Goal: Information Seeking & Learning: Learn about a topic

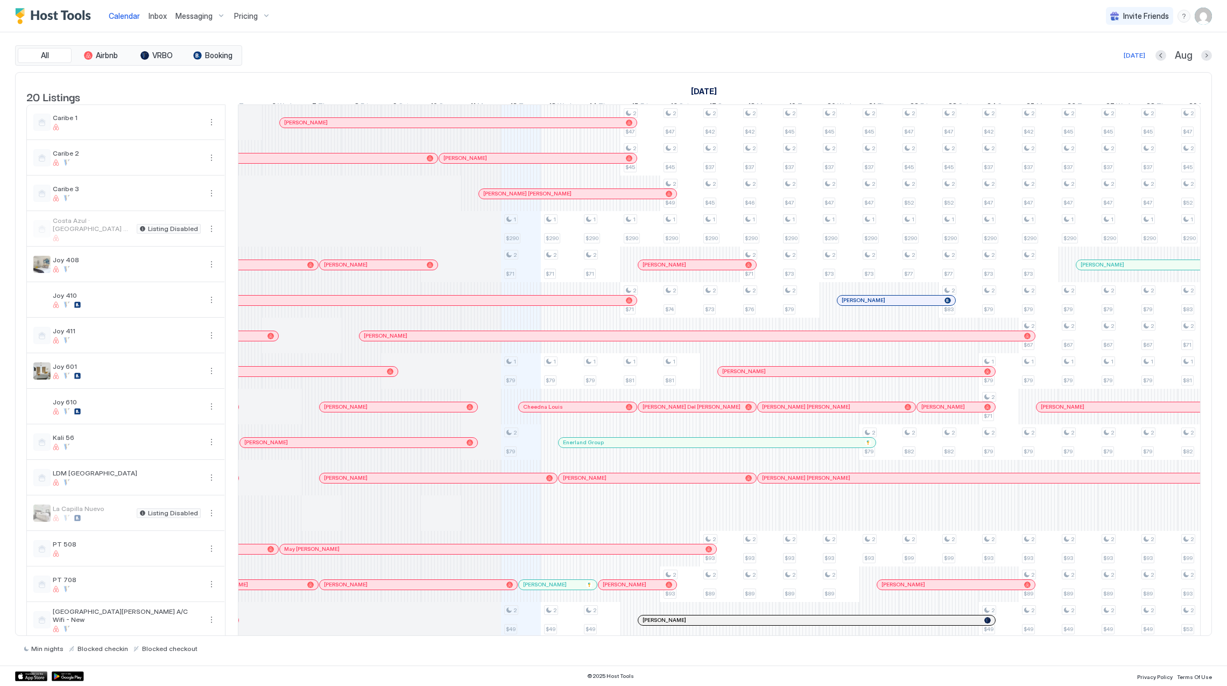
scroll to position [0, 305]
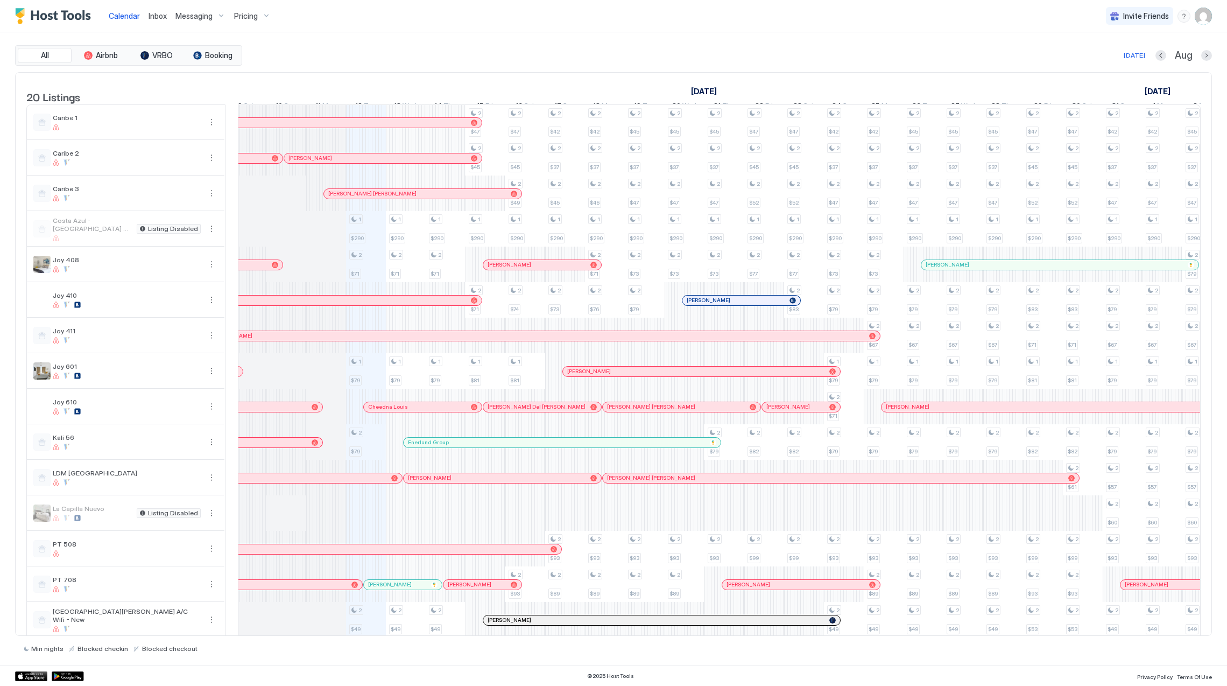
click at [238, 13] on span "Pricing" at bounding box center [246, 16] width 24 height 10
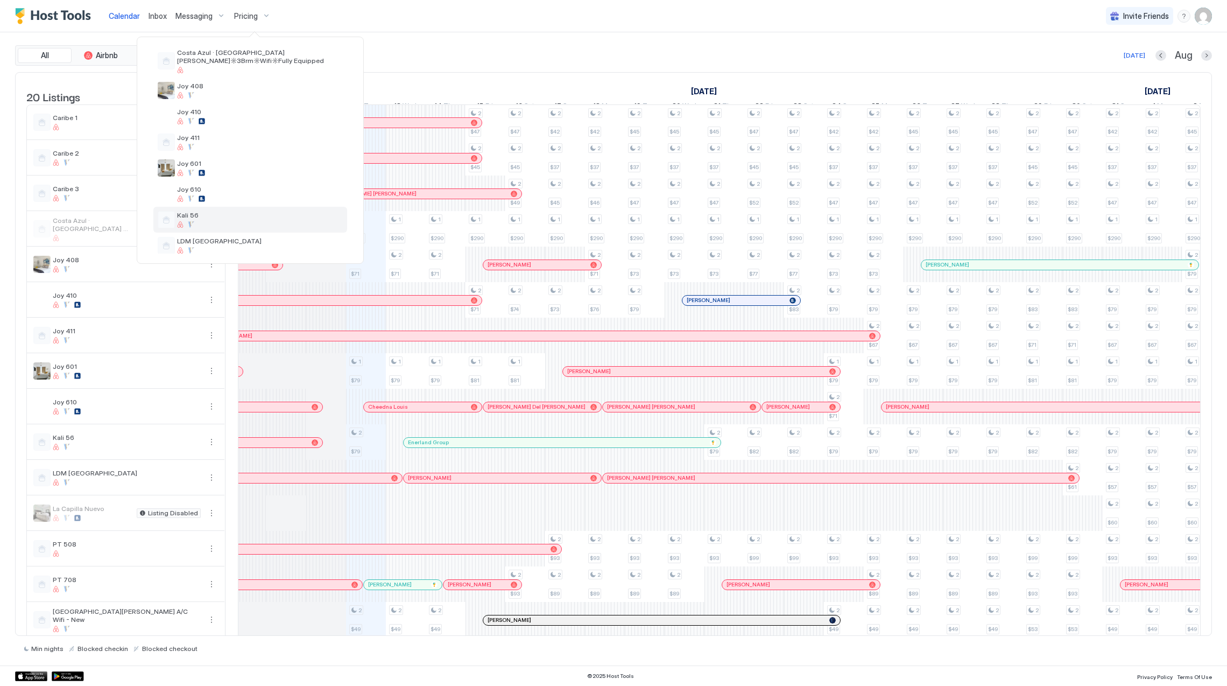
scroll to position [143, 0]
click at [259, 179] on div "Joy 610" at bounding box center [250, 178] width 194 height 26
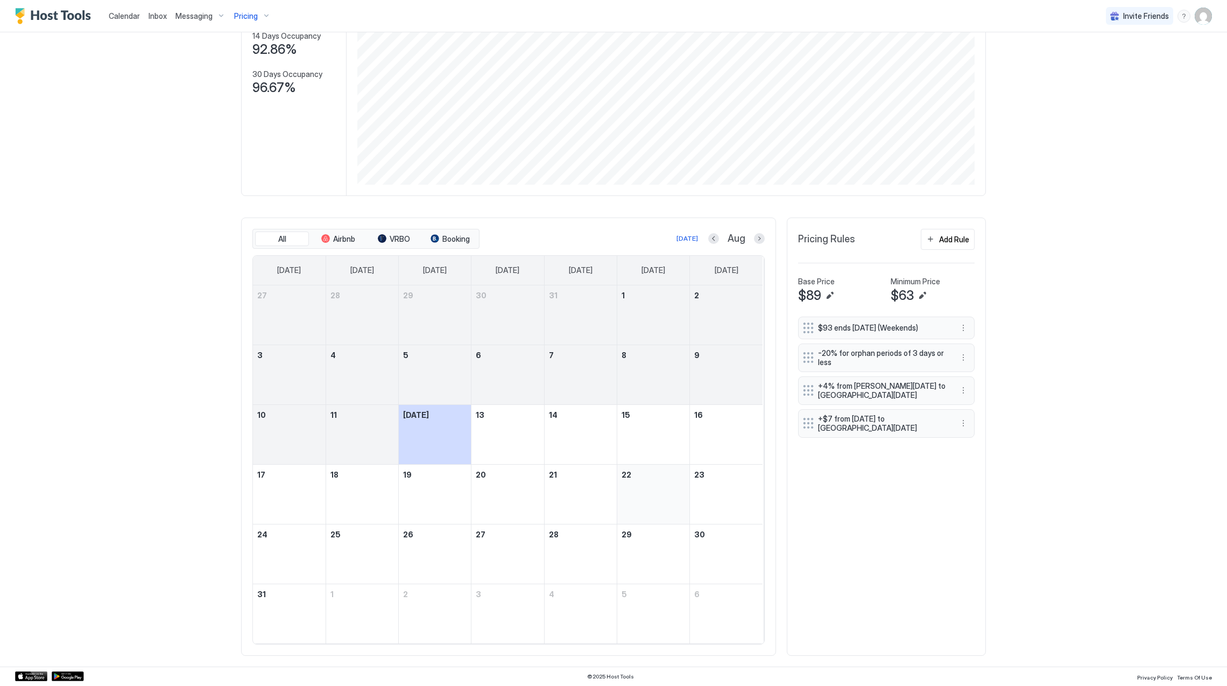
scroll to position [146, 0]
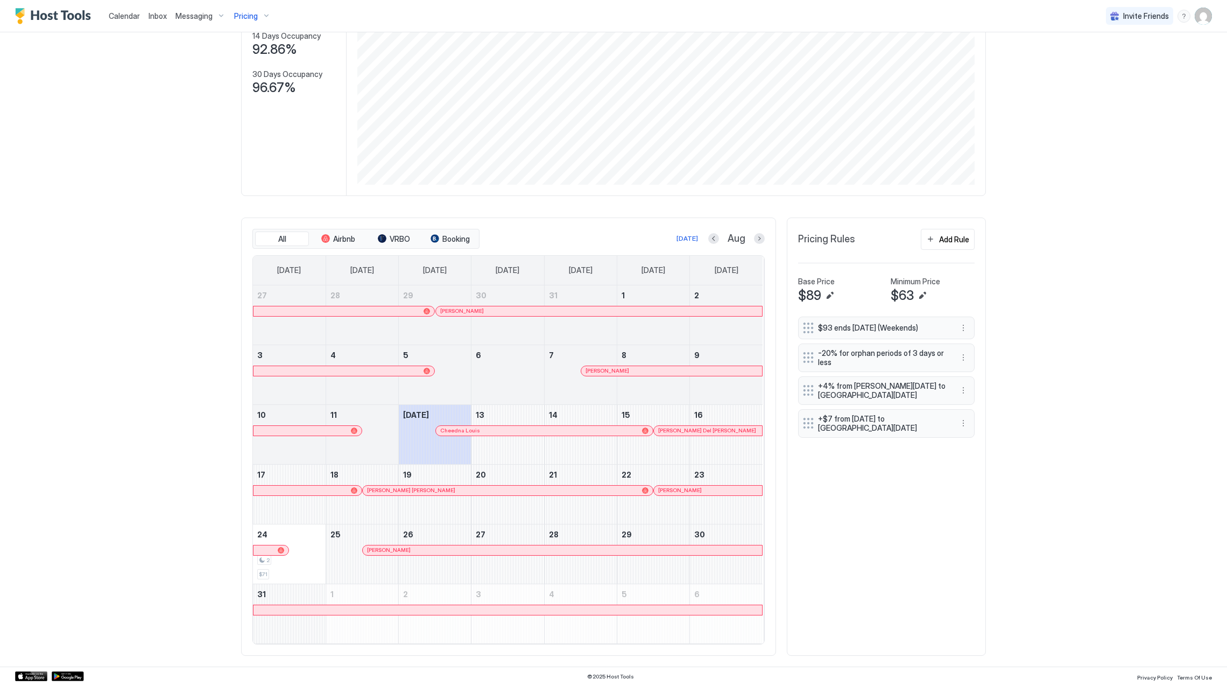
click at [515, 311] on div at bounding box center [519, 311] width 9 height 9
click at [608, 373] on div "[PERSON_NAME]" at bounding box center [671, 371] width 181 height 10
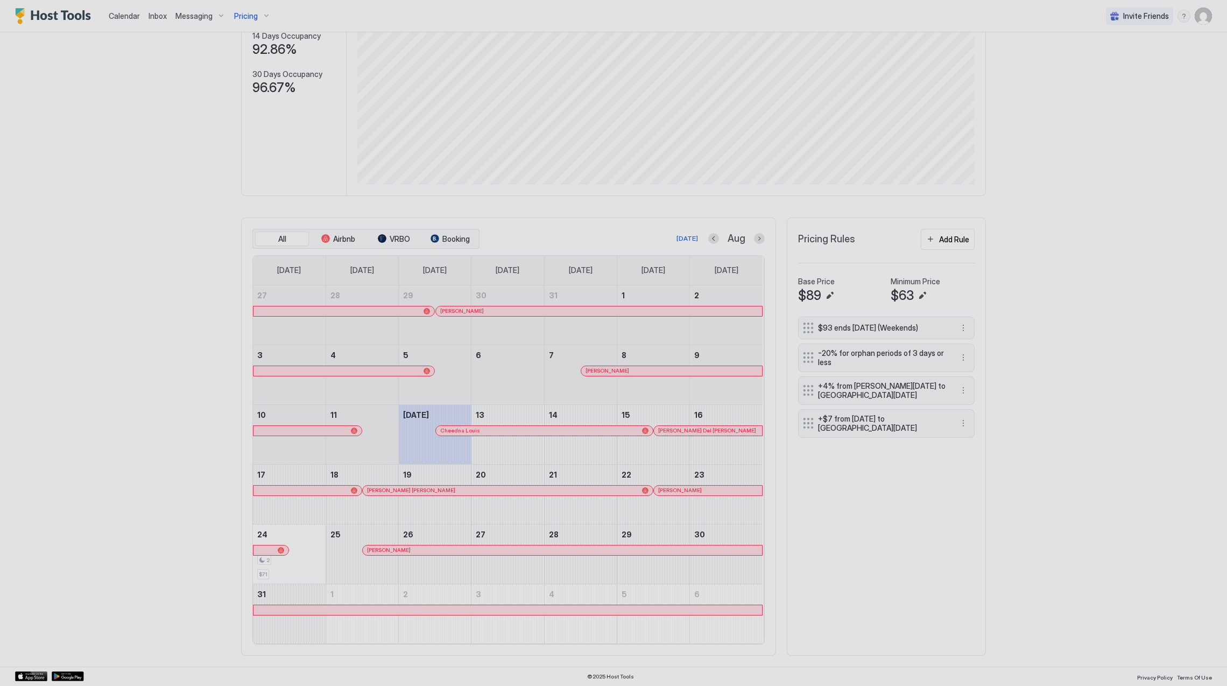
click at [608, 369] on div at bounding box center [613, 343] width 1227 height 686
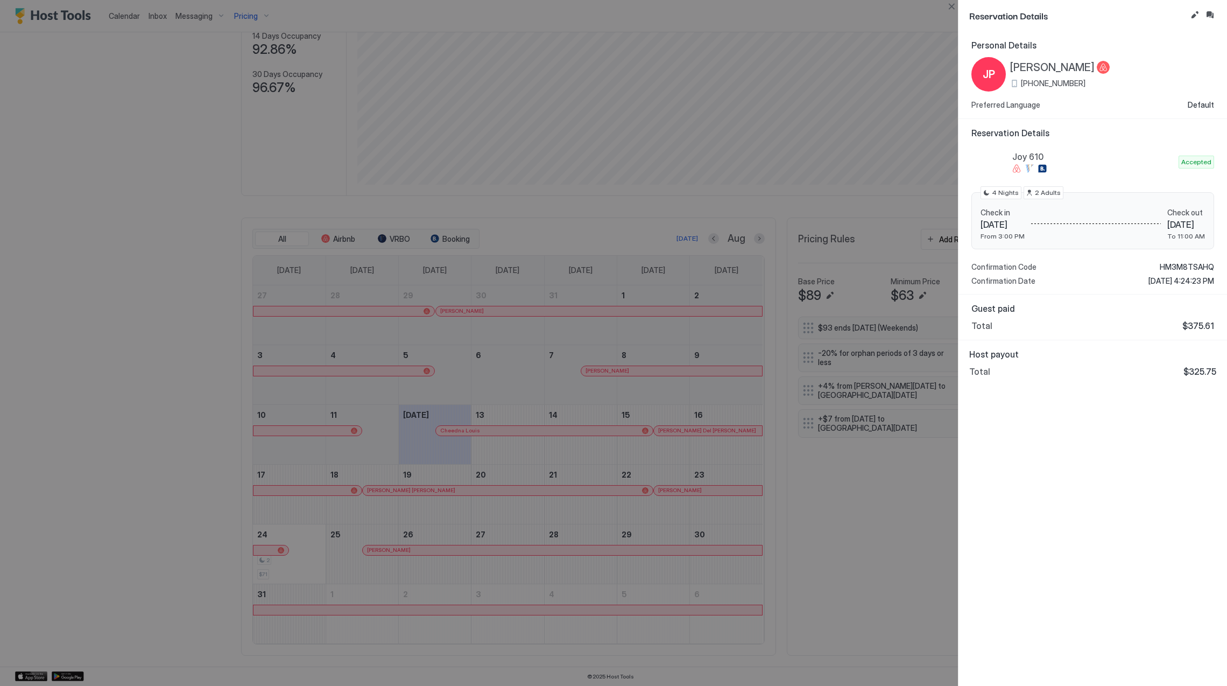
click at [1029, 69] on span "[PERSON_NAME]" at bounding box center [1052, 67] width 84 height 13
click at [1177, 267] on span "HM3M8TSAHQ" at bounding box center [1187, 267] width 54 height 10
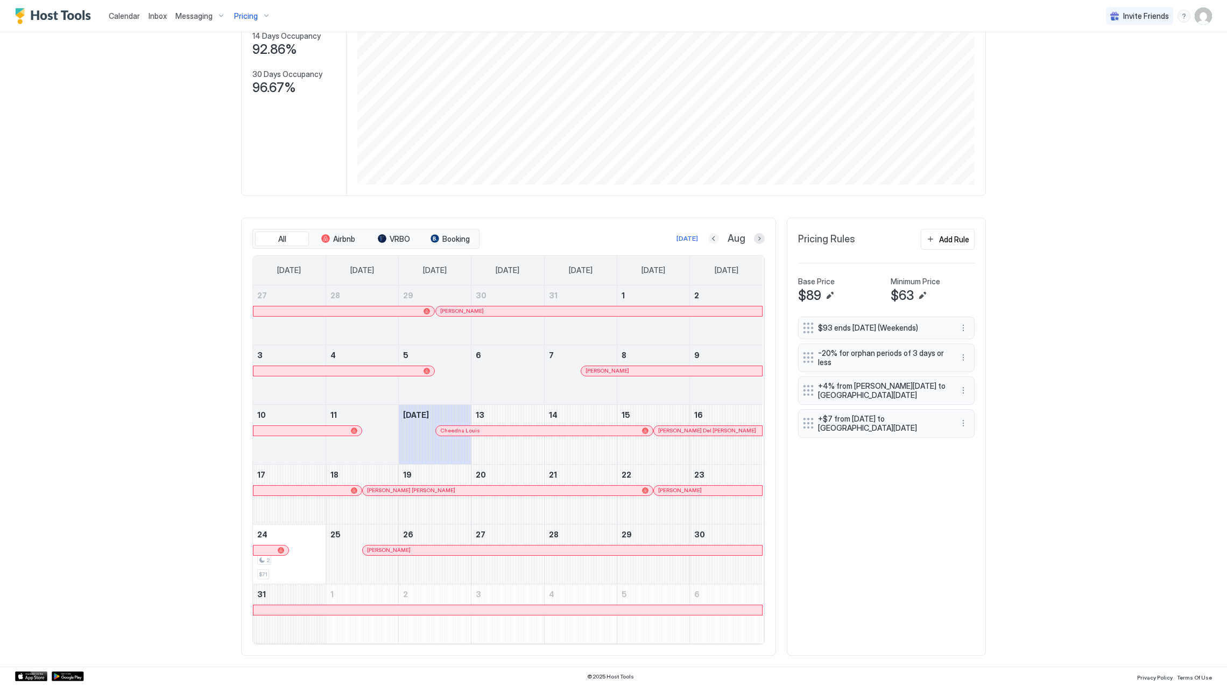
click at [711, 235] on button "Previous month" at bounding box center [713, 238] width 11 height 11
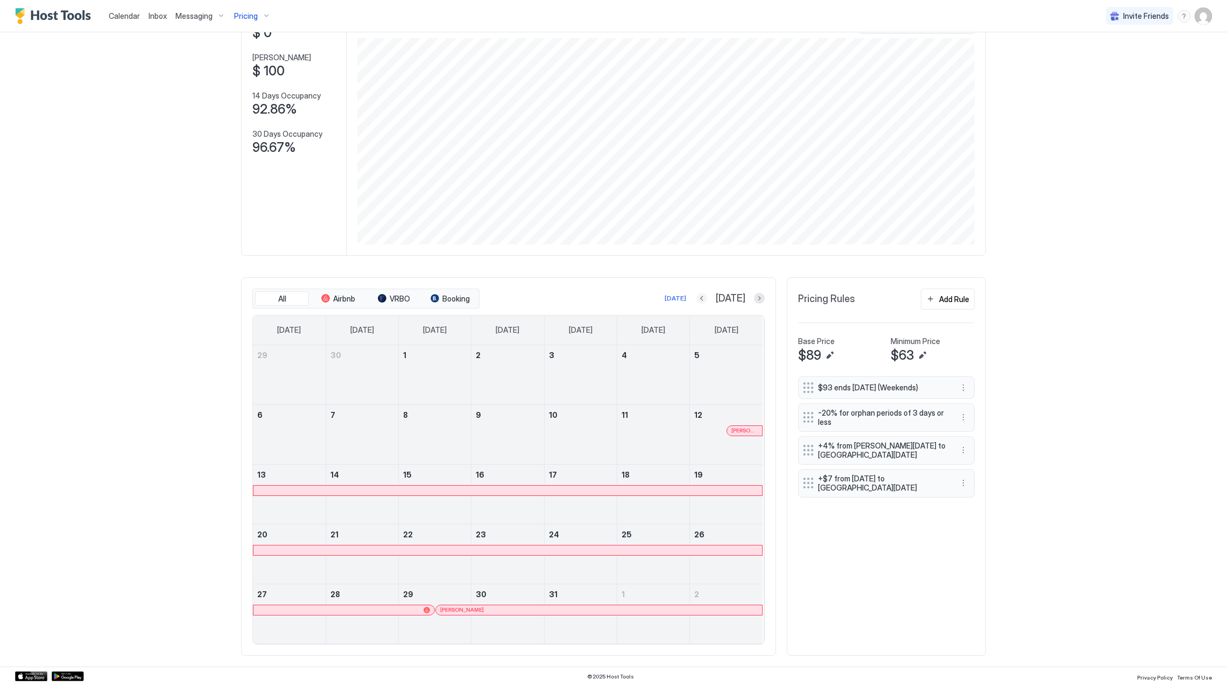
scroll to position [86, 0]
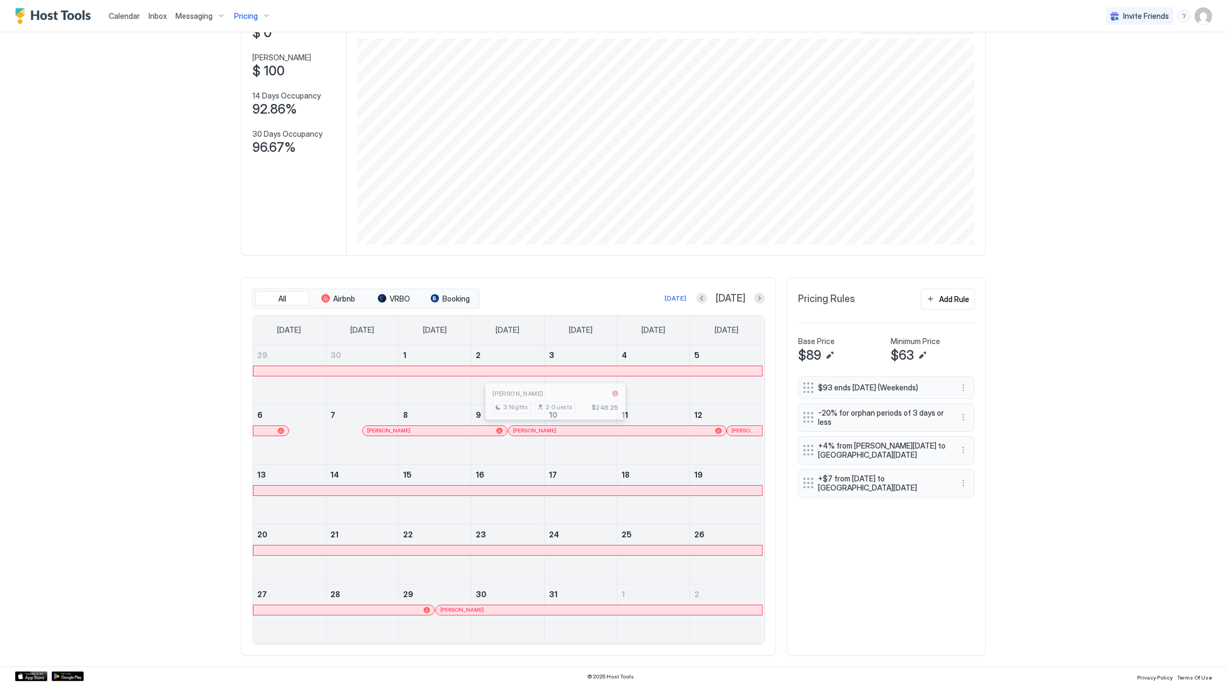
click at [552, 429] on div at bounding box center [556, 430] width 9 height 9
click at [754, 298] on button "Next month" at bounding box center [759, 298] width 11 height 11
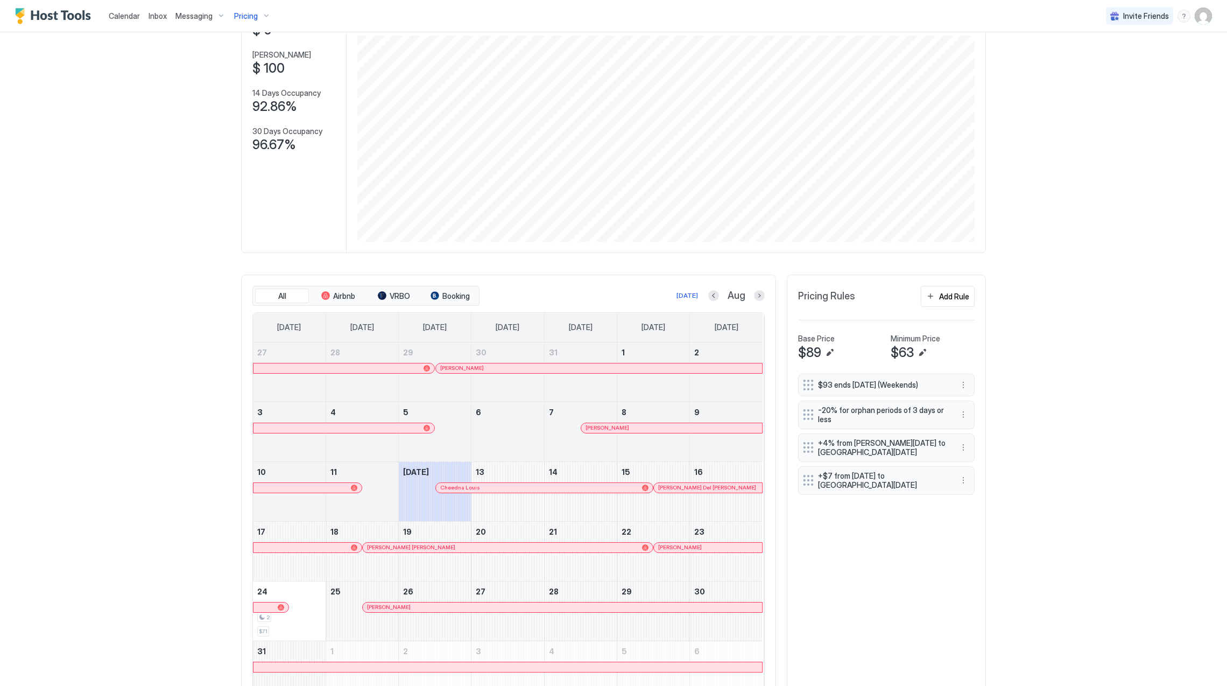
click at [587, 429] on div at bounding box center [591, 427] width 9 height 9
click at [505, 492] on div at bounding box center [509, 487] width 9 height 9
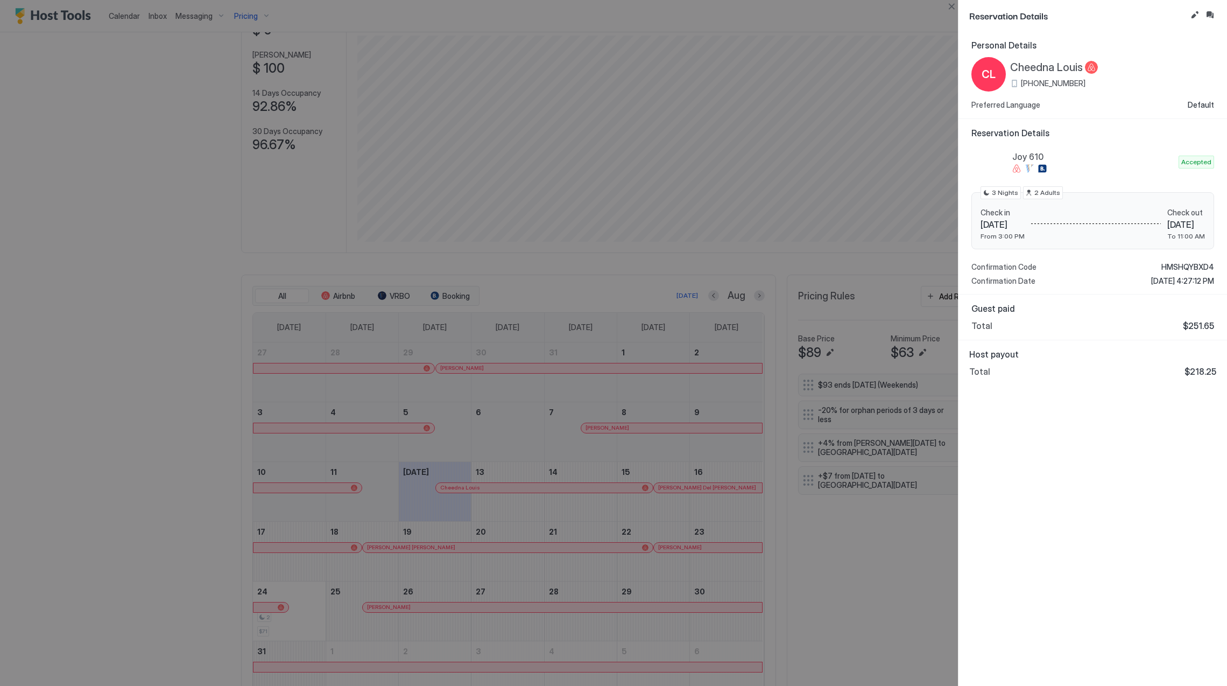
click at [1059, 67] on span "Cheedna Louis" at bounding box center [1046, 67] width 73 height 13
click at [1197, 267] on span "HMSHQYBXD4" at bounding box center [1187, 267] width 53 height 10
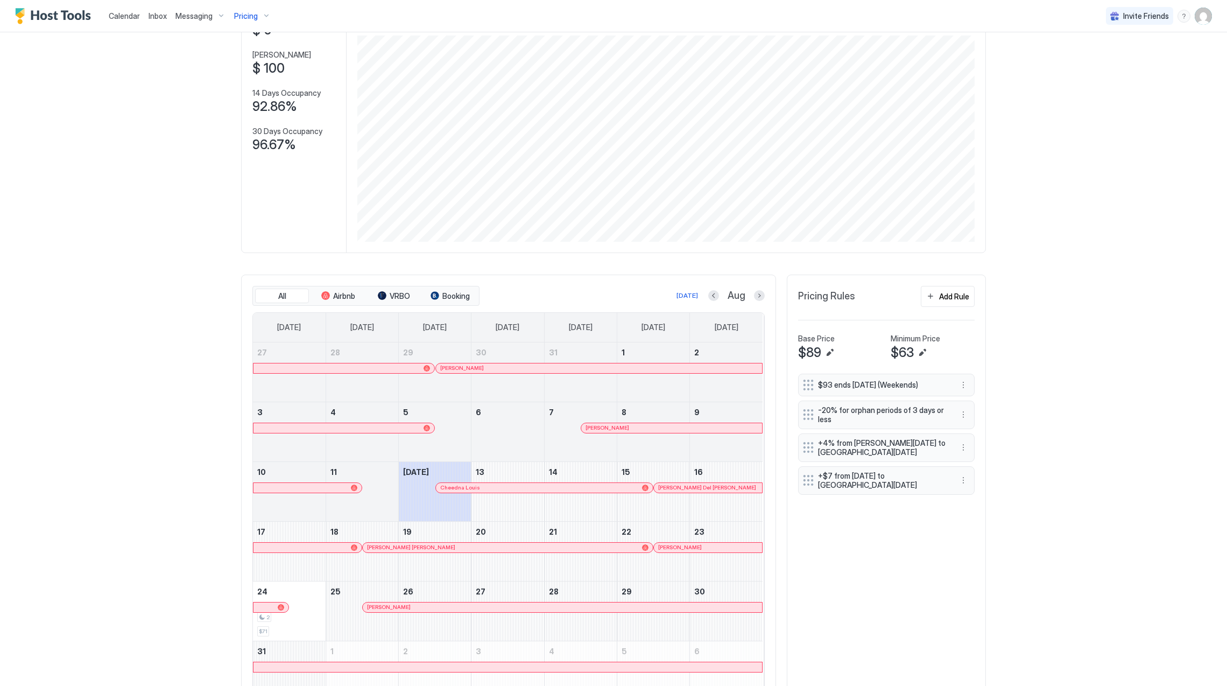
click at [674, 492] on div at bounding box center [678, 487] width 9 height 9
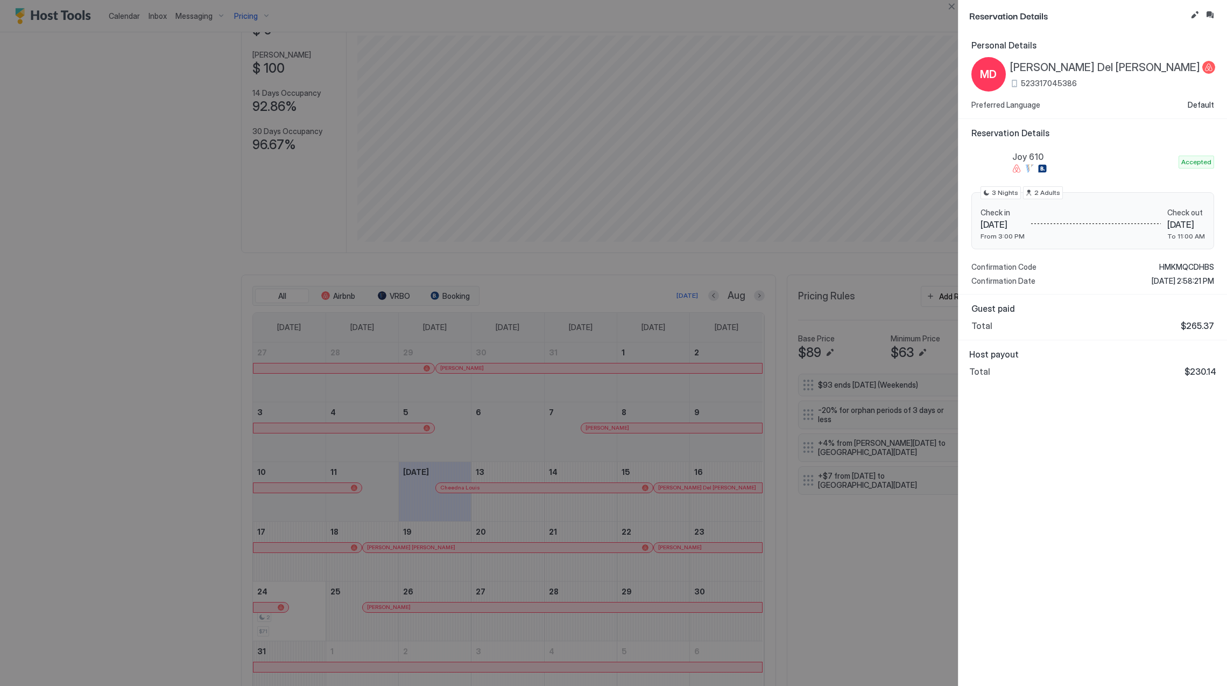
click at [1071, 66] on span "[PERSON_NAME] Del [PERSON_NAME]" at bounding box center [1105, 67] width 190 height 13
click at [1191, 263] on span "HMKMQCDHBS" at bounding box center [1186, 267] width 55 height 10
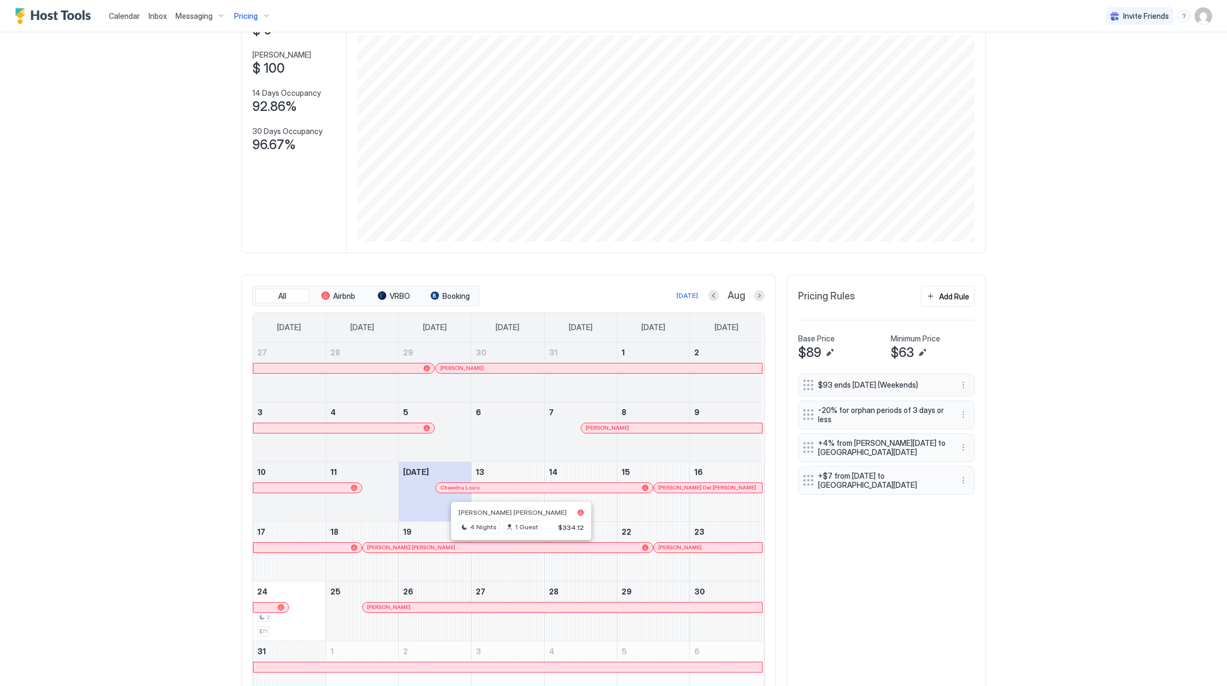
click at [512, 552] on div at bounding box center [516, 547] width 9 height 9
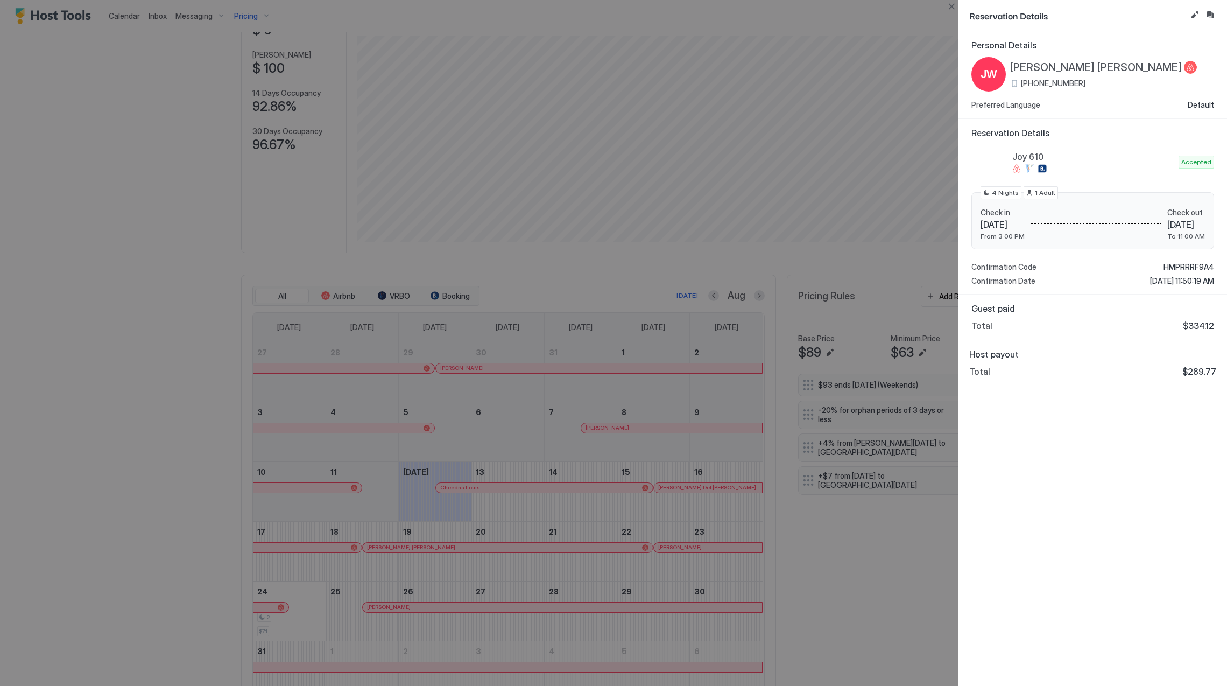
click at [1057, 65] on span "[PERSON_NAME] [PERSON_NAME]" at bounding box center [1096, 67] width 172 height 13
click at [1184, 263] on span "HMPRRRF9A4" at bounding box center [1188, 267] width 51 height 10
click at [697, 547] on div at bounding box center [613, 343] width 1227 height 686
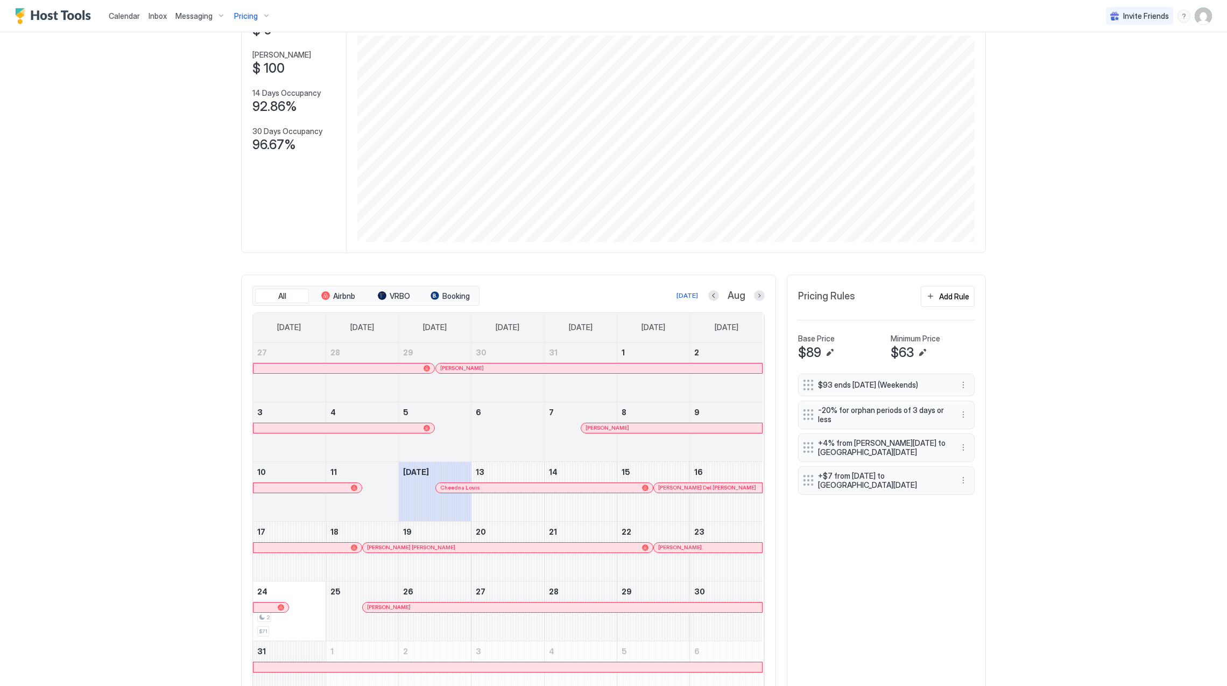
click at [684, 550] on div at bounding box center [688, 547] width 9 height 9
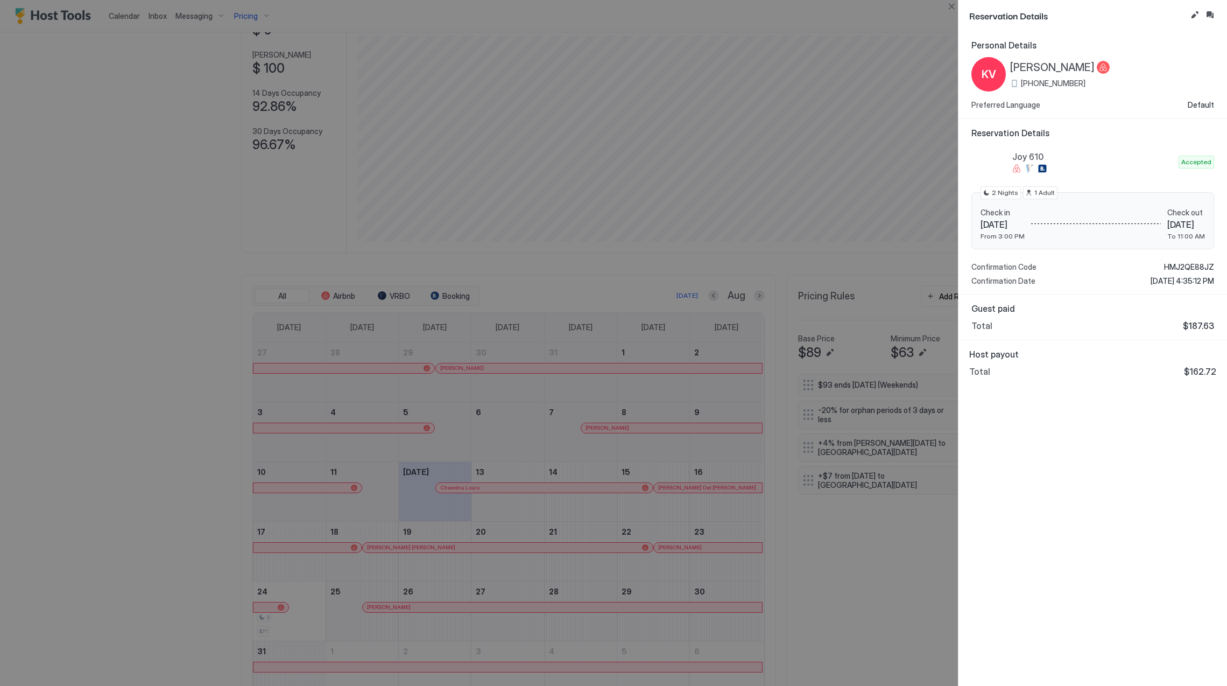
click at [1030, 68] on span "[PERSON_NAME]" at bounding box center [1052, 67] width 84 height 13
click at [1183, 265] on span "HMJ2QE88JZ" at bounding box center [1189, 267] width 50 height 10
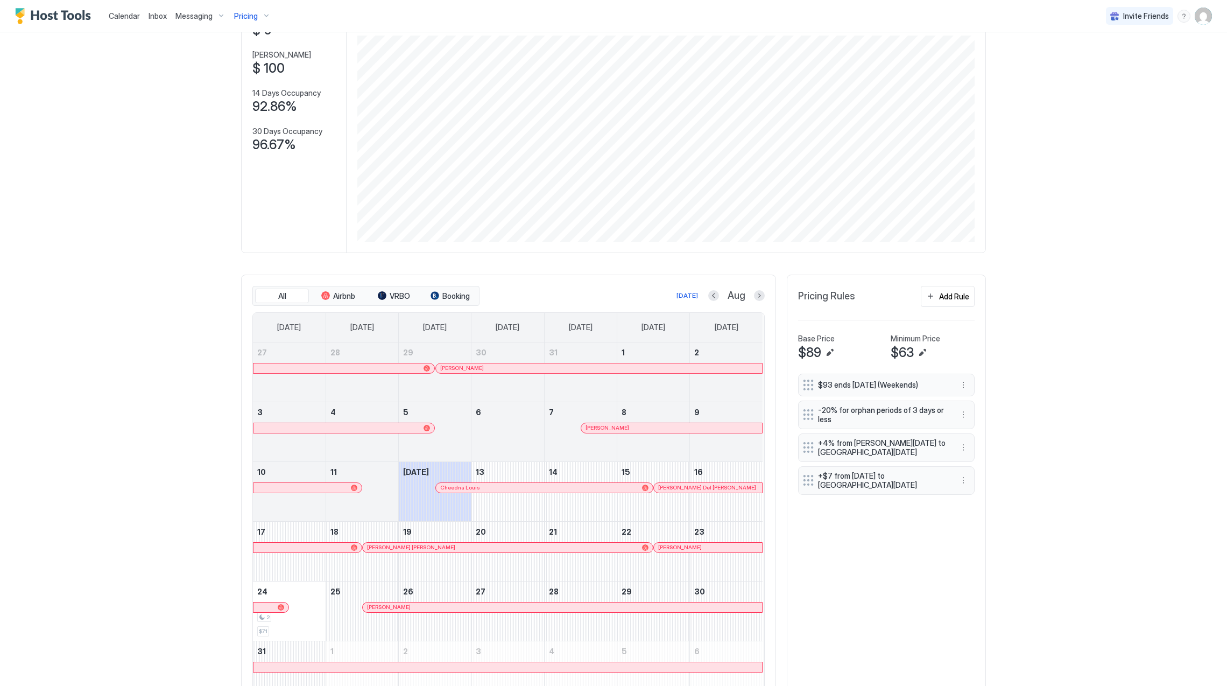
click at [503, 611] on div at bounding box center [507, 607] width 9 height 9
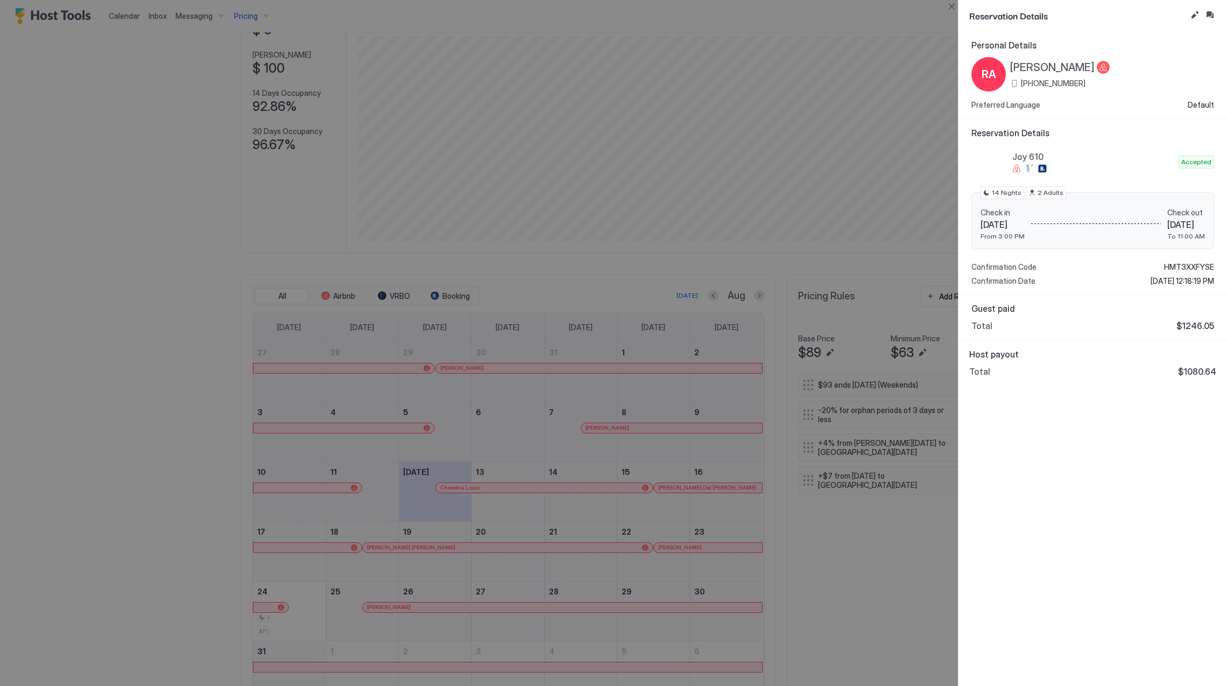
click at [1051, 73] on span "[PERSON_NAME]" at bounding box center [1052, 67] width 84 height 13
click at [1196, 263] on span "HMT3XXFYSE" at bounding box center [1189, 267] width 50 height 10
